Goal: Transaction & Acquisition: Purchase product/service

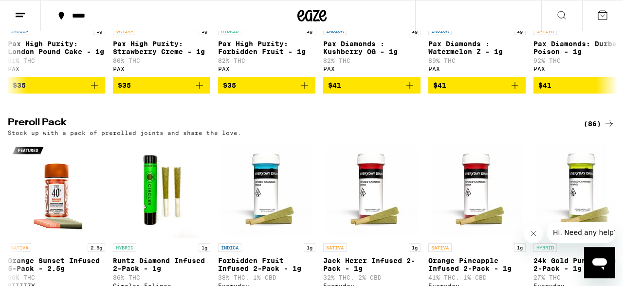
scroll to position [3199, 0]
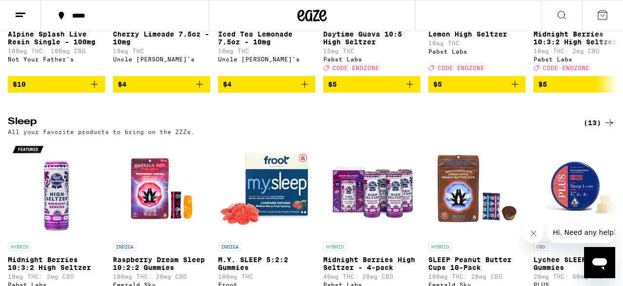
click at [599, 71] on div "HYBRID Midnight Berries 10:3:2 High [PERSON_NAME] 10mg THC: 2mg CBD Pabst Labs …" at bounding box center [582, 44] width 97 height 55
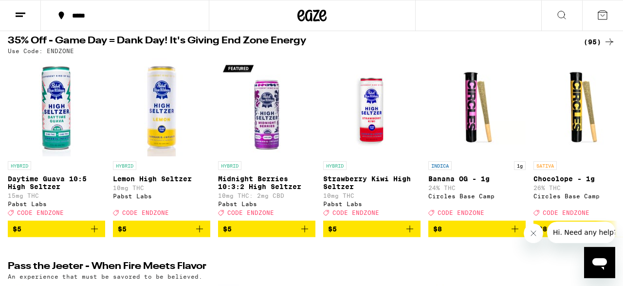
scroll to position [16, 0]
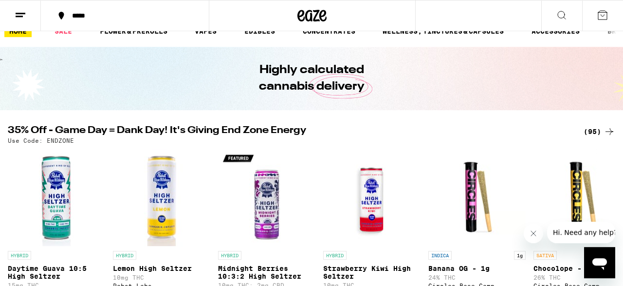
click at [596, 127] on div "(95)" at bounding box center [600, 132] width 32 height 12
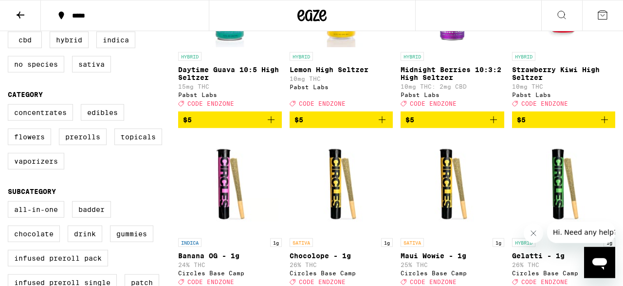
scroll to position [226, 0]
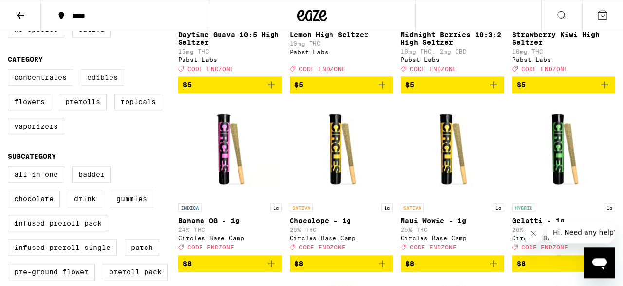
click at [95, 82] on label "Edibles" at bounding box center [102, 77] width 43 height 17
click at [10, 71] on input "Edibles" at bounding box center [10, 71] width 0 height 0
click at [107, 82] on label "Edibles" at bounding box center [102, 77] width 43 height 17
click at [10, 71] on input "Edibles" at bounding box center [10, 71] width 0 height 0
click at [107, 82] on label "Edibles" at bounding box center [102, 77] width 43 height 17
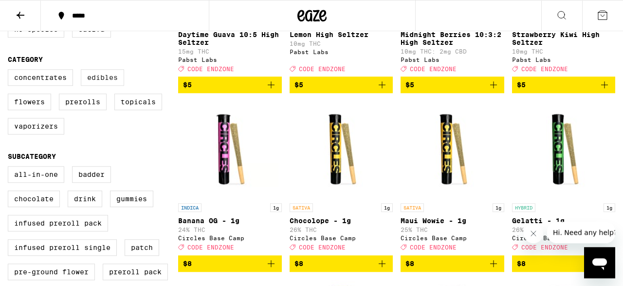
click at [10, 71] on input "Edibles" at bounding box center [10, 71] width 0 height 0
checkbox input "true"
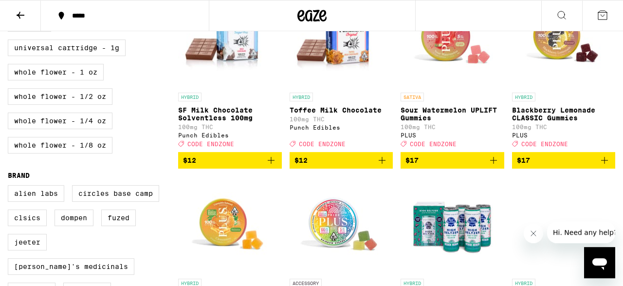
scroll to position [530, 0]
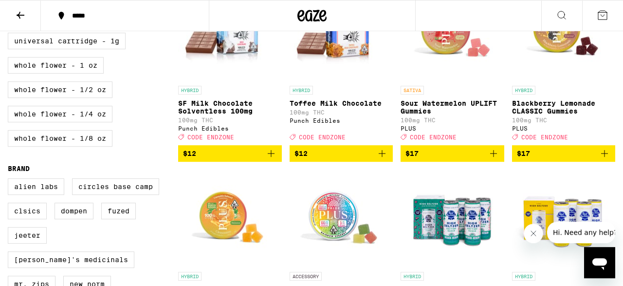
click at [495, 159] on icon "Add to bag" at bounding box center [494, 154] width 12 height 12
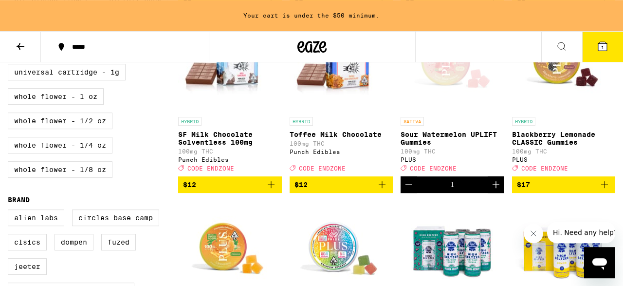
scroll to position [561, 0]
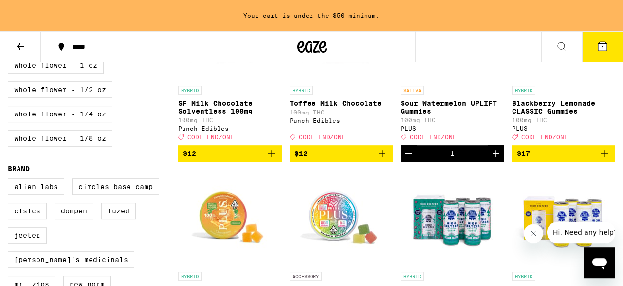
click at [606, 157] on icon "Add to bag" at bounding box center [604, 153] width 7 height 7
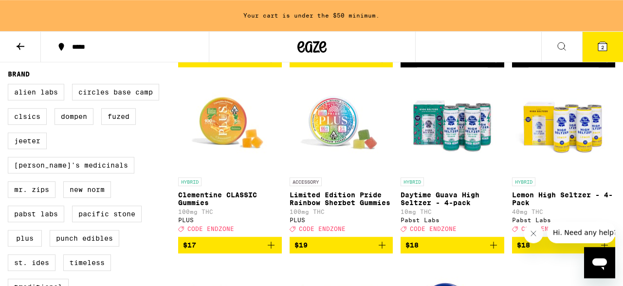
scroll to position [666, 0]
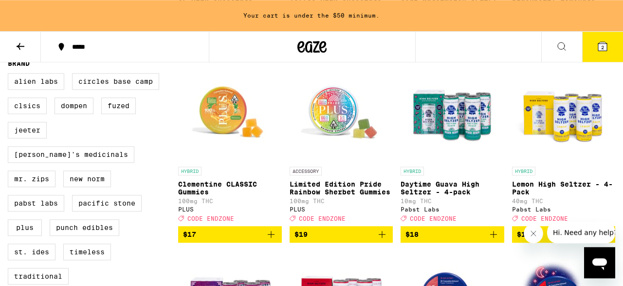
click at [268, 240] on icon "Add to bag" at bounding box center [271, 234] width 12 height 12
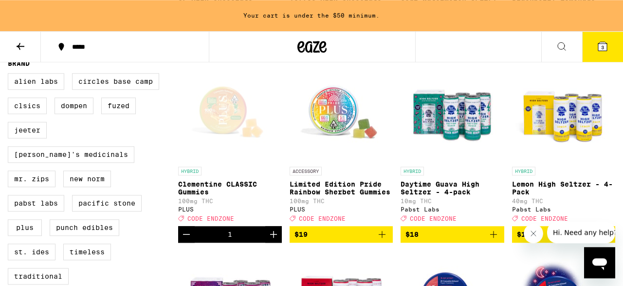
click at [601, 47] on span "3" at bounding box center [602, 47] width 3 height 6
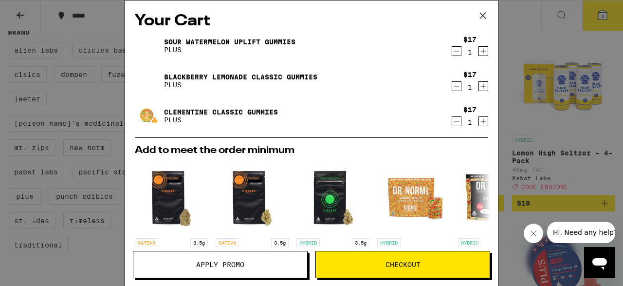
scroll to position [635, 0]
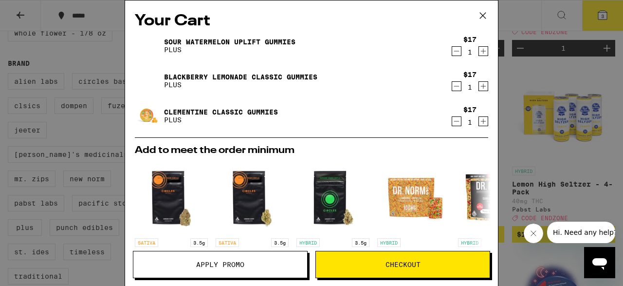
click at [252, 257] on button "Apply Promo" at bounding box center [220, 264] width 175 height 27
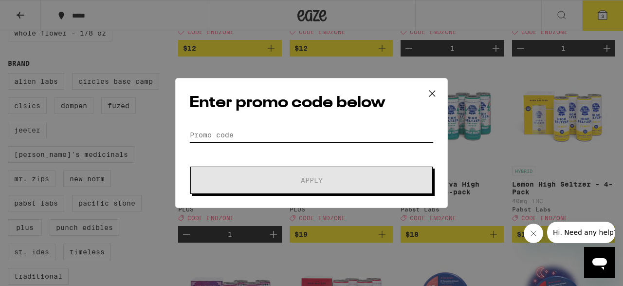
click at [248, 131] on input "Promo Code" at bounding box center [311, 135] width 244 height 15
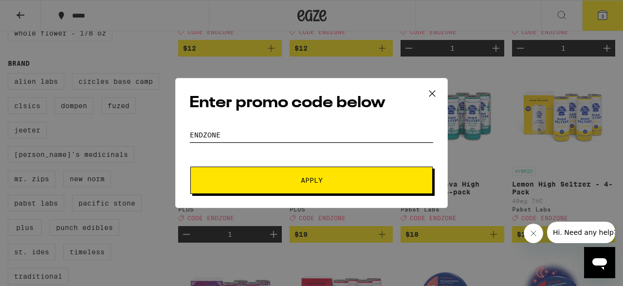
type input "endzone"
click at [303, 181] on span "Apply" at bounding box center [312, 180] width 22 height 7
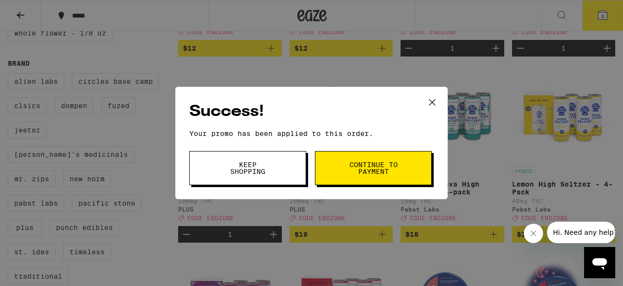
click at [276, 164] on button "Keep Shopping" at bounding box center [247, 168] width 117 height 34
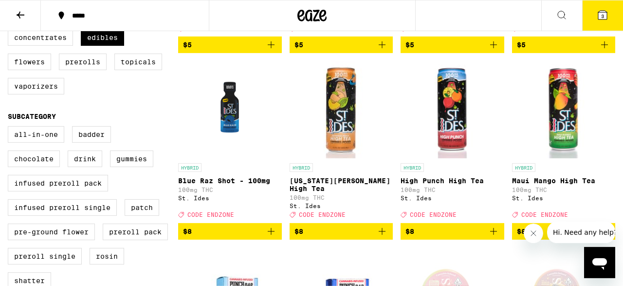
scroll to position [268, 0]
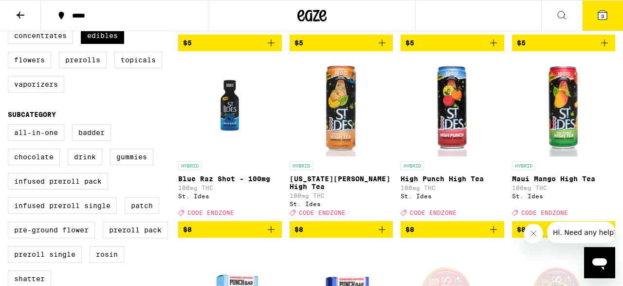
click at [269, 235] on icon "Add to bag" at bounding box center [271, 230] width 12 height 12
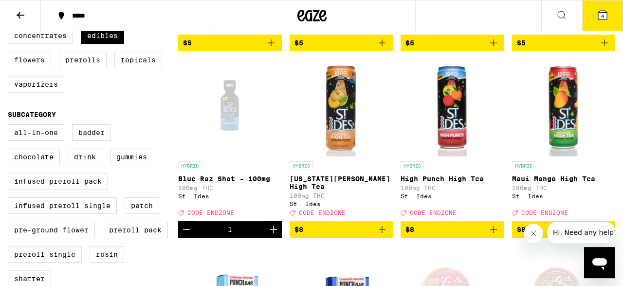
click at [198, 183] on p "Blue Raz Shot - 100mg" at bounding box center [230, 179] width 104 height 8
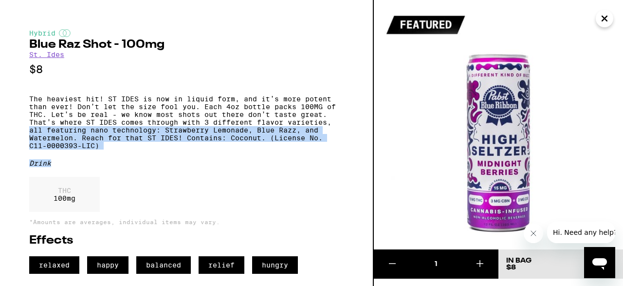
drag, startPoint x: 374, startPoint y: 132, endPoint x: 367, endPoint y: 181, distance: 48.7
click at [367, 181] on div "Hybrid Blue Raz Shot - 100mg St. Ides $8 The heaviest hit! ST IDES is now in li…" at bounding box center [187, 143] width 374 height 286
click at [601, 23] on icon "Close" at bounding box center [605, 18] width 12 height 15
